Goal: Transaction & Acquisition: Purchase product/service

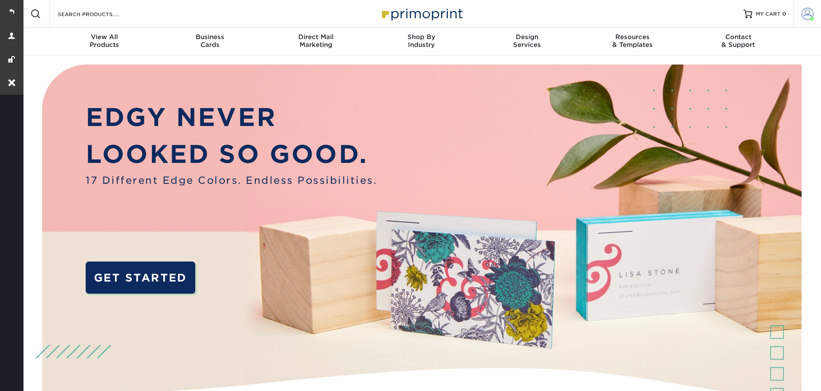
click at [798, 13] on link "Account" at bounding box center [807, 14] width 28 height 28
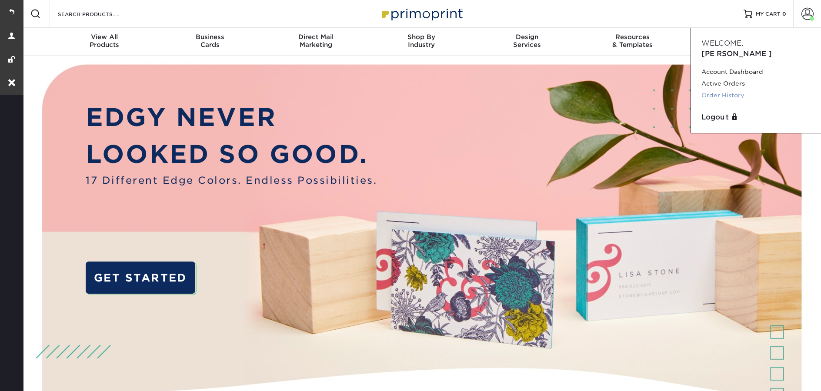
click at [727, 90] on link "Order History" at bounding box center [756, 96] width 109 height 12
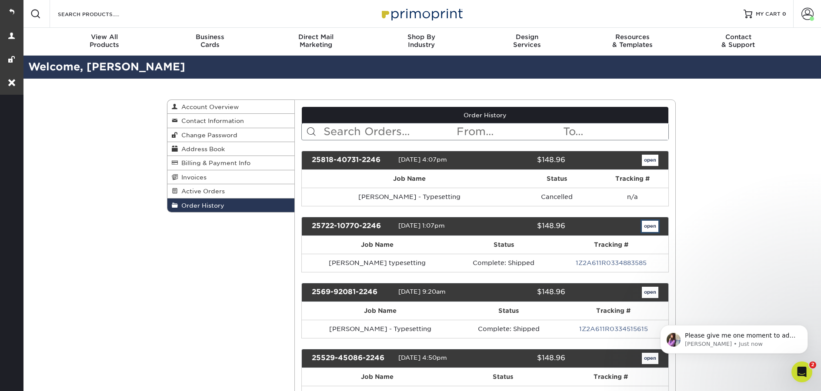
click at [649, 230] on link "open" at bounding box center [650, 226] width 17 height 11
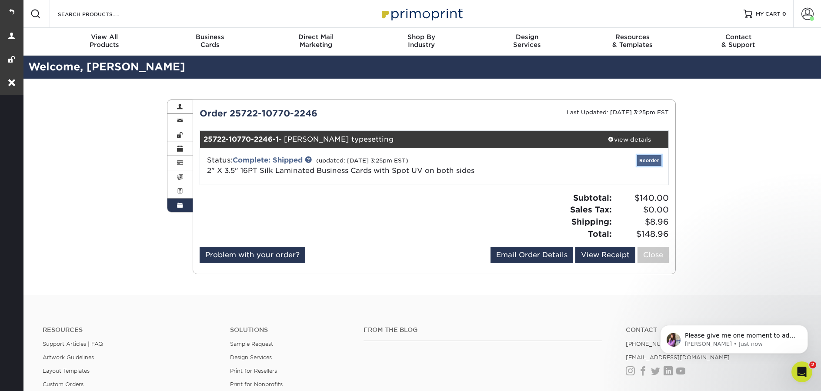
click at [643, 159] on link "Reorder" at bounding box center [649, 160] width 24 height 11
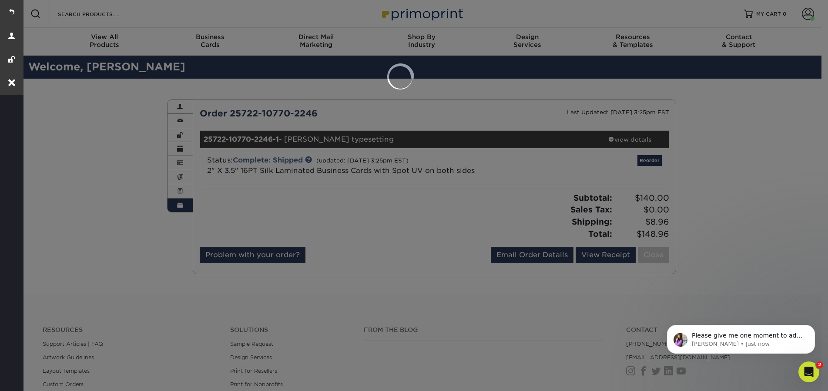
select select "273609"
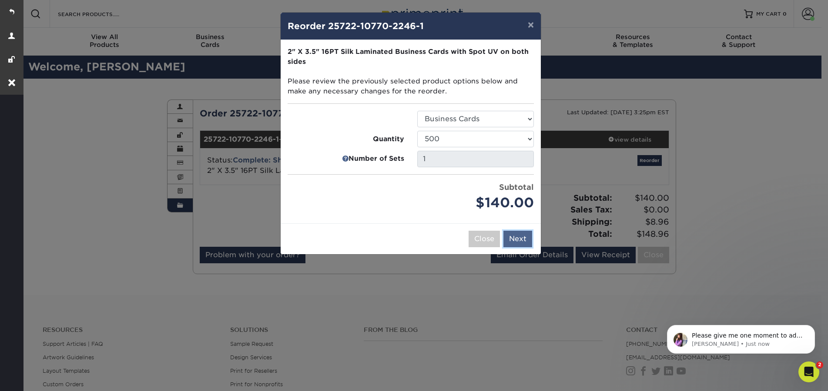
click at [523, 241] on button "Next" at bounding box center [517, 239] width 29 height 17
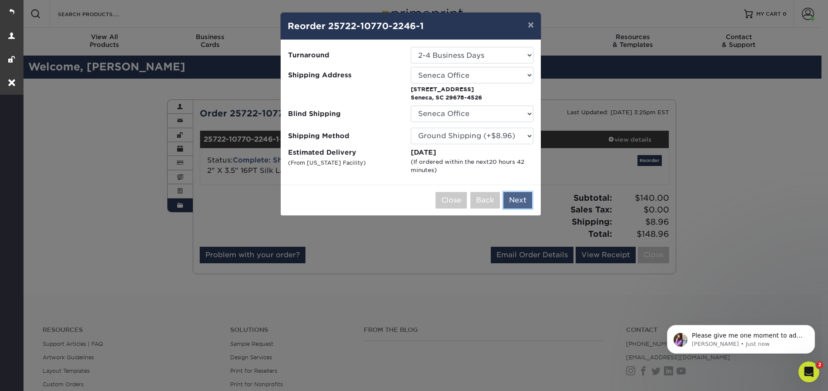
click at [522, 197] on button "Next" at bounding box center [517, 200] width 29 height 17
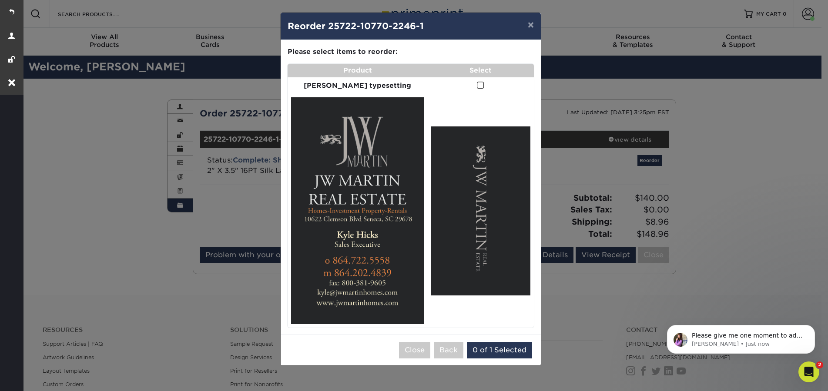
click at [477, 85] on span at bounding box center [480, 85] width 7 height 8
click at [0, 0] on input "checkbox" at bounding box center [0, 0] width 0 height 0
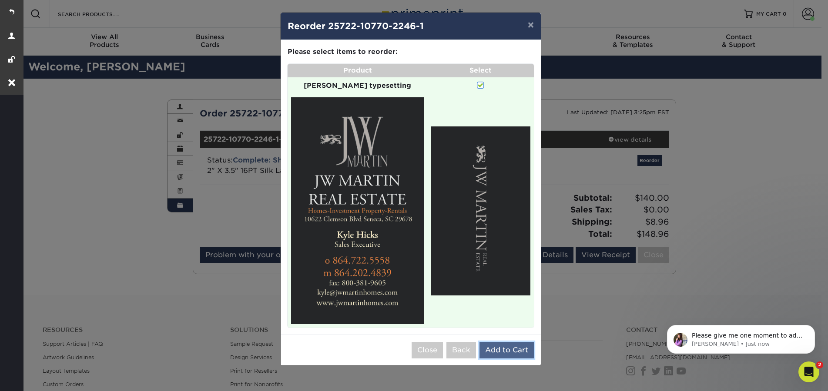
click at [517, 342] on button "Add to Cart" at bounding box center [506, 350] width 54 height 17
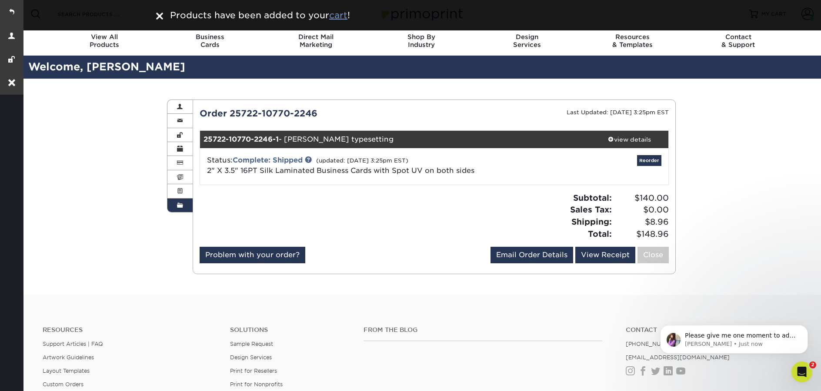
click at [346, 18] on u "cart" at bounding box center [338, 15] width 18 height 10
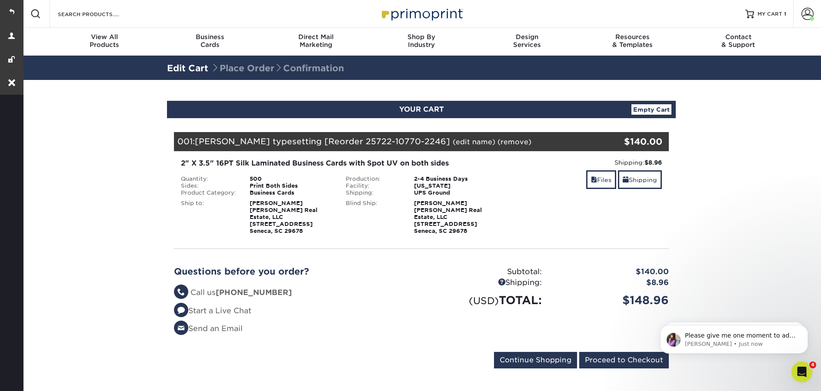
click at [456, 146] on div "001: Kyle Hicks typesetting [Reorder 25722-10770-2246] (edit name) (remove) Are…" at bounding box center [380, 141] width 412 height 19
click at [453, 142] on link "(edit name)" at bounding box center [474, 142] width 43 height 8
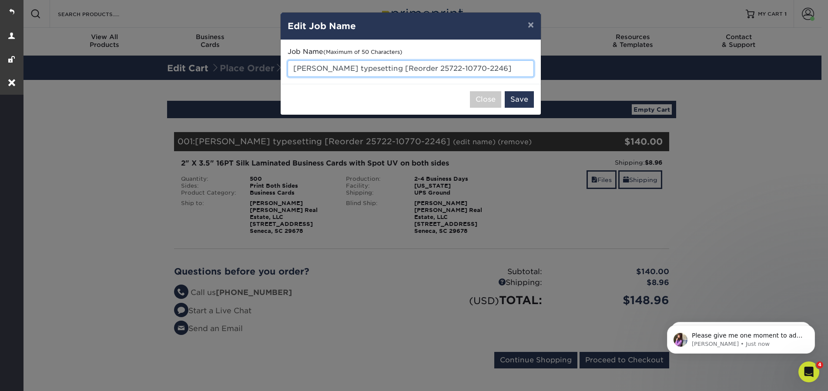
drag, startPoint x: 495, startPoint y: 68, endPoint x: 373, endPoint y: 70, distance: 122.2
click at [373, 70] on input "Kyle Hicks typesetting [Reorder 25722-10770-2246]" at bounding box center [410, 68] width 246 height 17
drag, startPoint x: 329, startPoint y: 67, endPoint x: 291, endPoint y: 67, distance: 38.3
click at [291, 67] on input "Kyle Hicks typesetting" at bounding box center [410, 68] width 246 height 17
paste input "Leonardo Gabriel Mitta Mozzo"
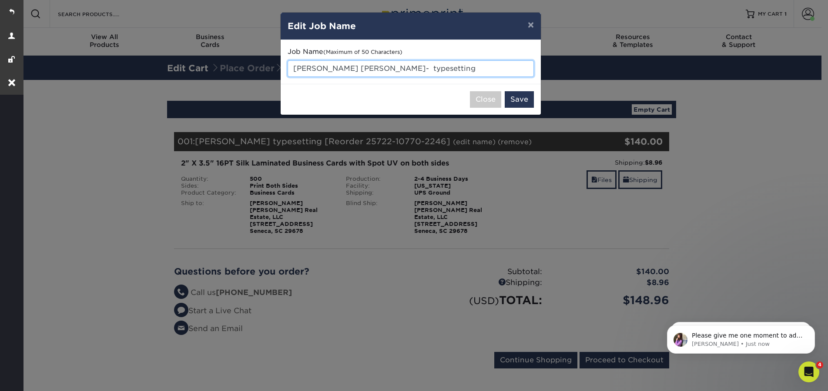
click at [404, 70] on input "Leonardo Gabriel Mitta Mozzo- typesetting" at bounding box center [410, 68] width 246 height 17
type input "Leonardo Gabriel Mitta Mozzo - typesetting"
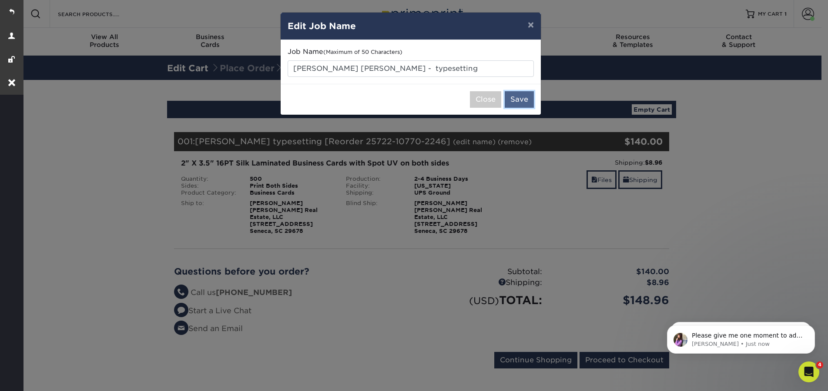
click at [511, 94] on button "Save" at bounding box center [518, 99] width 29 height 17
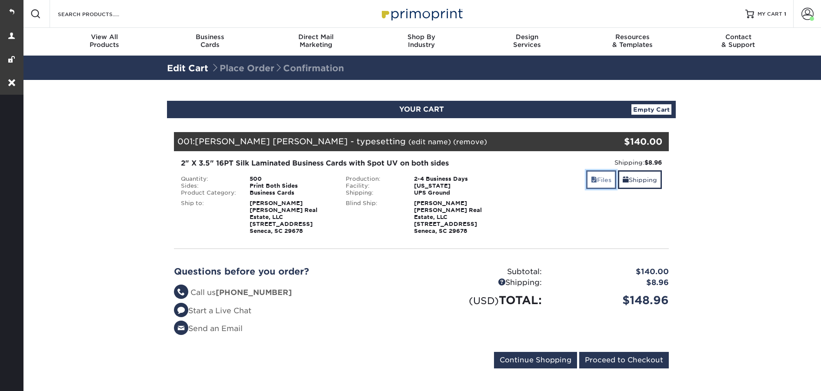
drag, startPoint x: 0, startPoint y: 0, endPoint x: 597, endPoint y: 184, distance: 624.8
click at [597, 184] on link "Files" at bounding box center [601, 179] width 30 height 19
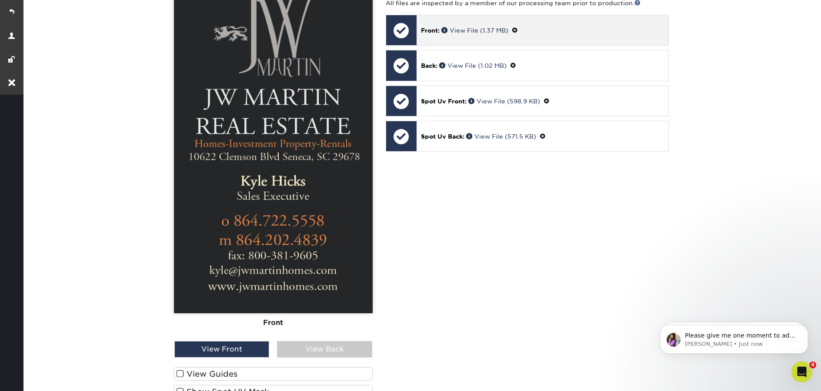
click at [517, 27] on span at bounding box center [515, 30] width 6 height 7
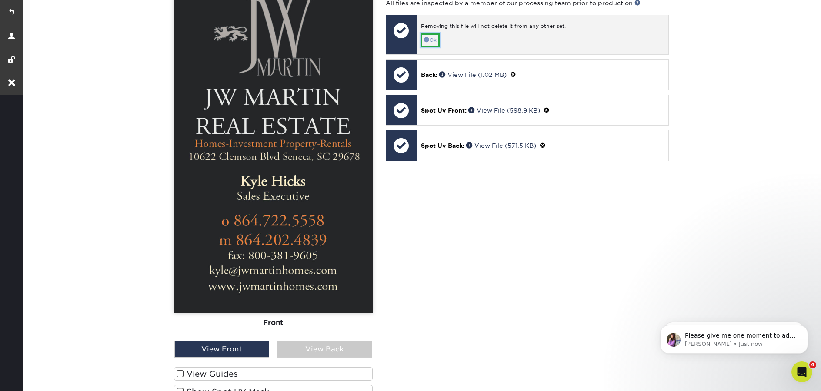
click at [431, 35] on link "Ok" at bounding box center [430, 39] width 19 height 13
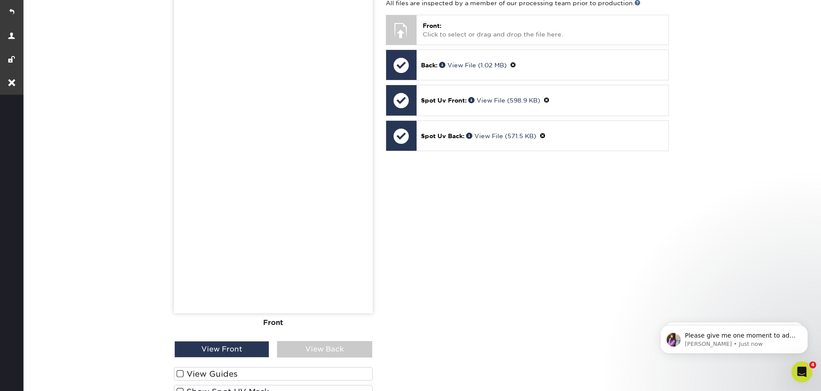
click at [229, 385] on label "Show Spot UV Mask" at bounding box center [273, 391] width 199 height 13
click at [0, 0] on input "Show Spot UV Mask" at bounding box center [0, 0] width 0 height 0
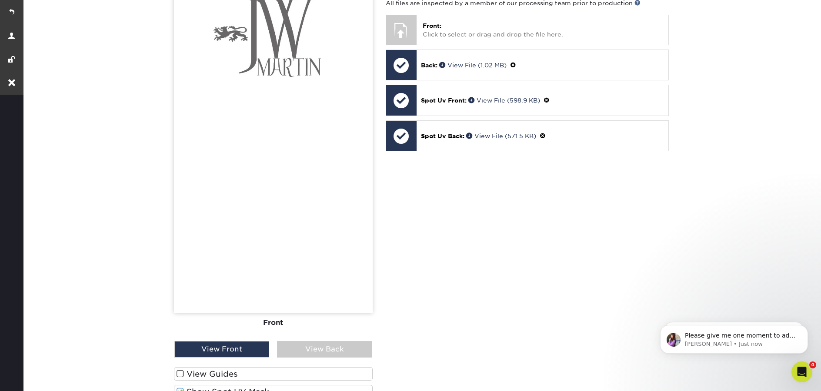
click at [233, 385] on label "Show Spot UV Mask" at bounding box center [273, 391] width 199 height 13
click at [0, 0] on input "Show Spot UV Mask" at bounding box center [0, 0] width 0 height 0
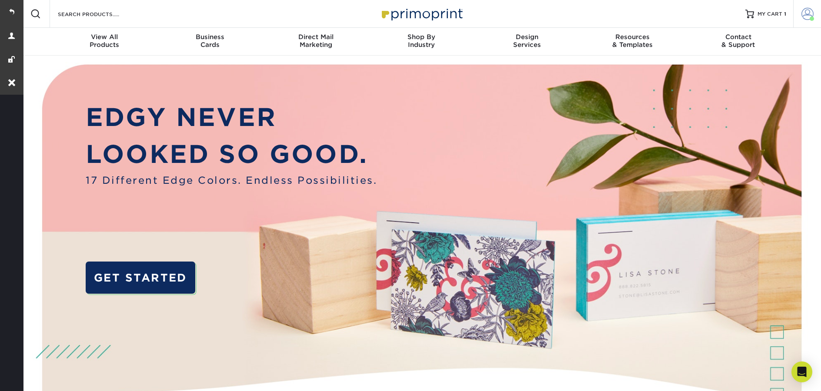
click at [805, 22] on link "Account" at bounding box center [807, 14] width 28 height 28
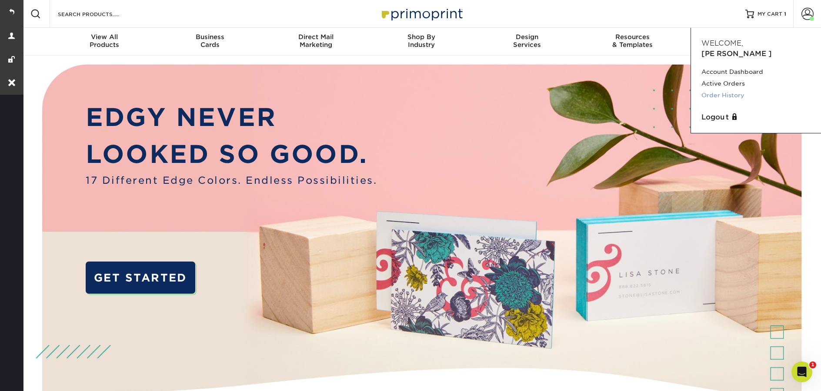
click at [743, 90] on link "Order History" at bounding box center [756, 96] width 109 height 12
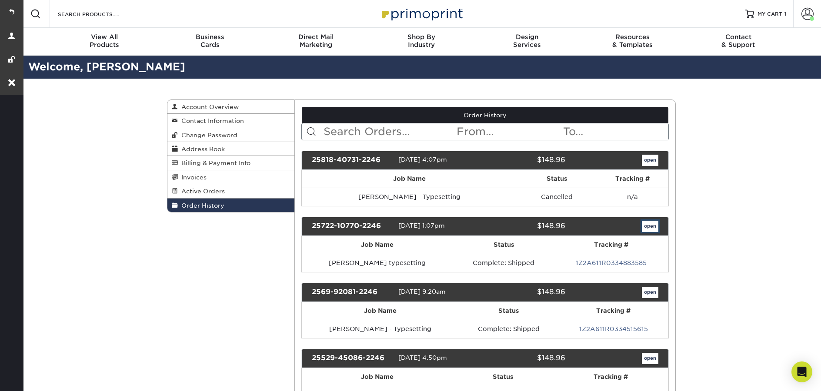
click at [651, 227] on link "open" at bounding box center [650, 226] width 17 height 11
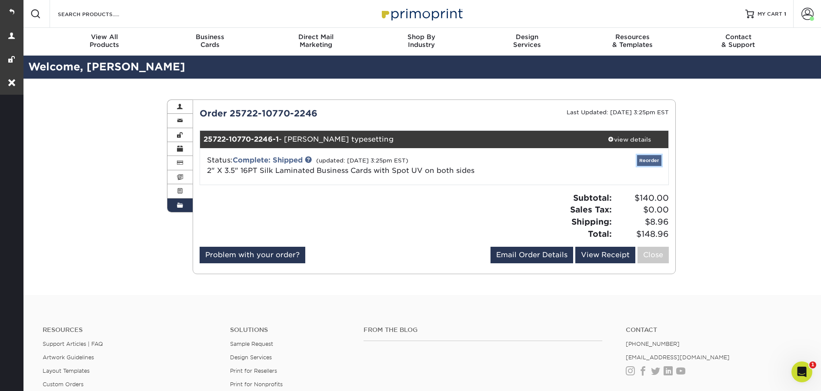
click at [652, 158] on link "Reorder" at bounding box center [649, 160] width 24 height 11
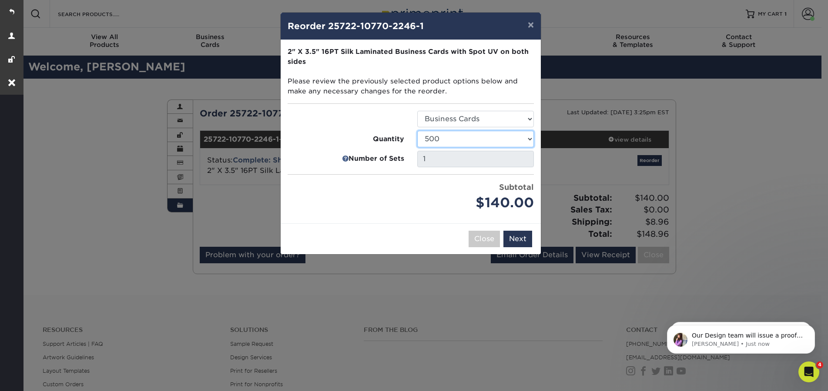
click at [451, 140] on select "500 1000 2500 5000 10000" at bounding box center [475, 139] width 117 height 17
click at [417, 131] on select "500 1000 2500 5000 10000" at bounding box center [475, 139] width 117 height 17
click at [416, 295] on div "× Reorder 25722-10770-2246-1 Please select all options to continue. Only quanti…" at bounding box center [414, 195] width 828 height 391
